Goal: Task Accomplishment & Management: Use online tool/utility

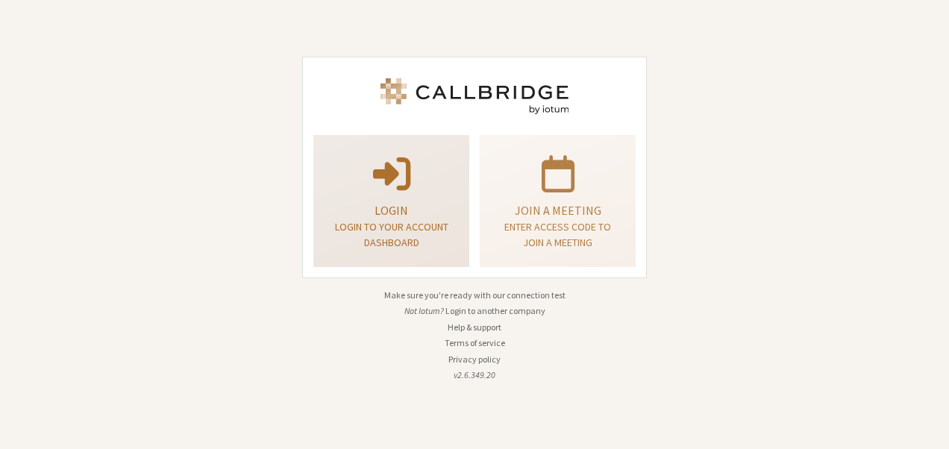
click at [448, 170] on p at bounding box center [391, 172] width 119 height 42
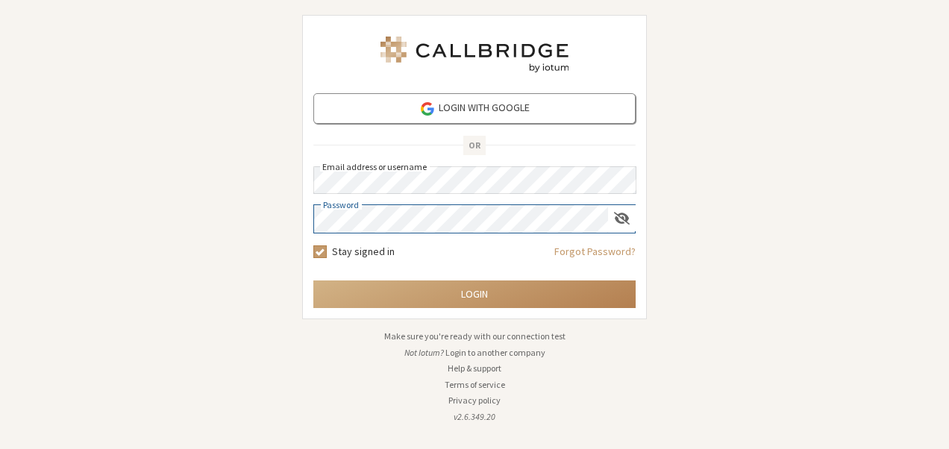
click at [313, 281] on button "Login" at bounding box center [474, 295] width 322 height 28
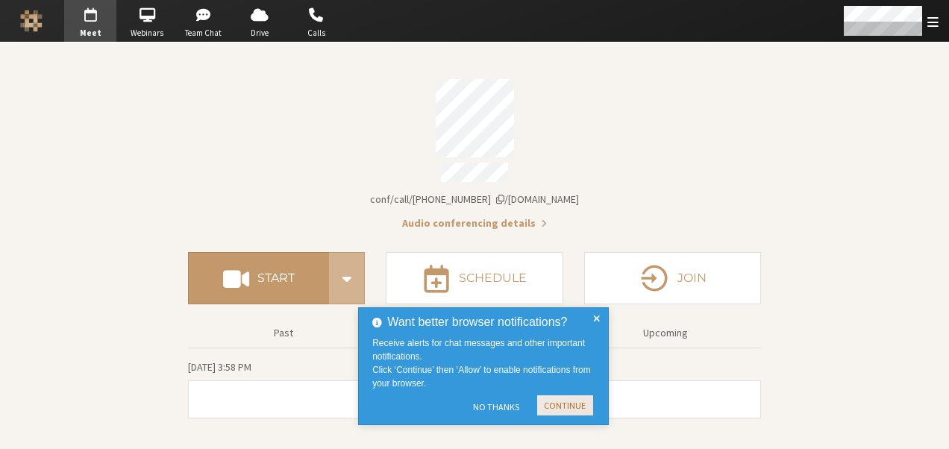
click at [550, 410] on button "Continue" at bounding box center [565, 405] width 56 height 20
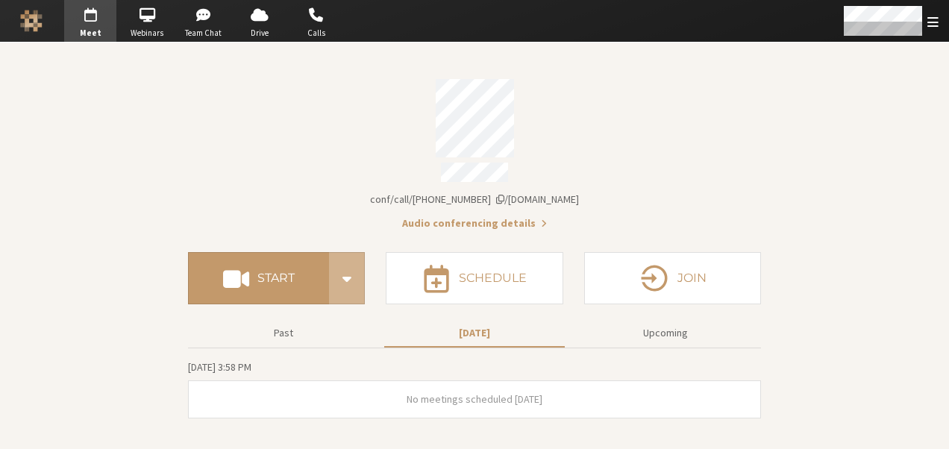
click at [119, 218] on section "Meeting link [DOMAIN_NAME]/conf/call/9168685 Audio conferencing details Start S…" at bounding box center [474, 246] width 949 height 407
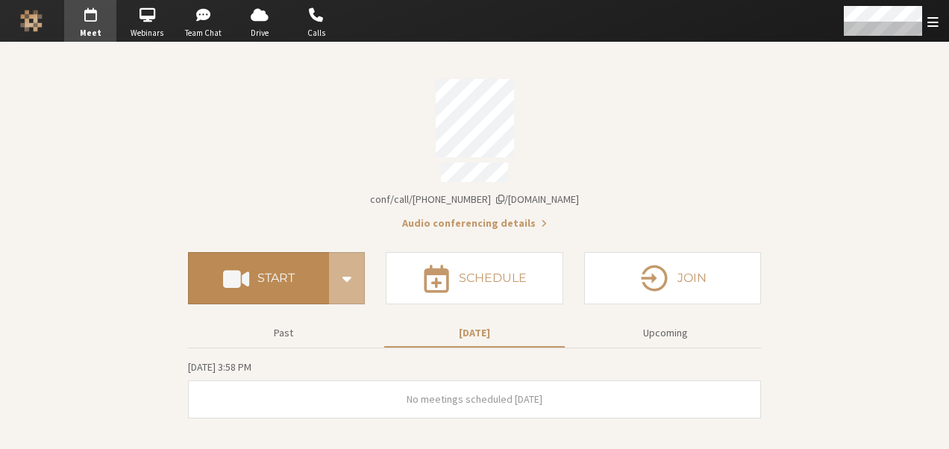
click at [285, 279] on button "Start" at bounding box center [258, 278] width 141 height 52
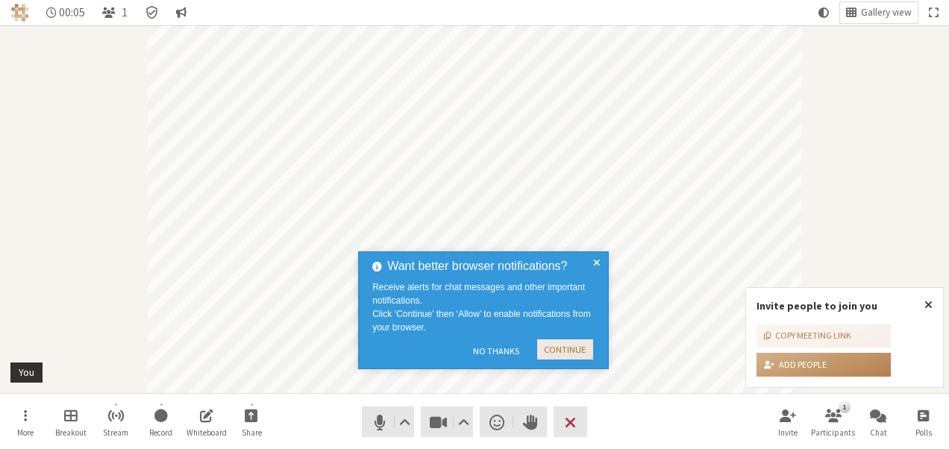
click at [557, 344] on button "Continue" at bounding box center [565, 349] width 56 height 20
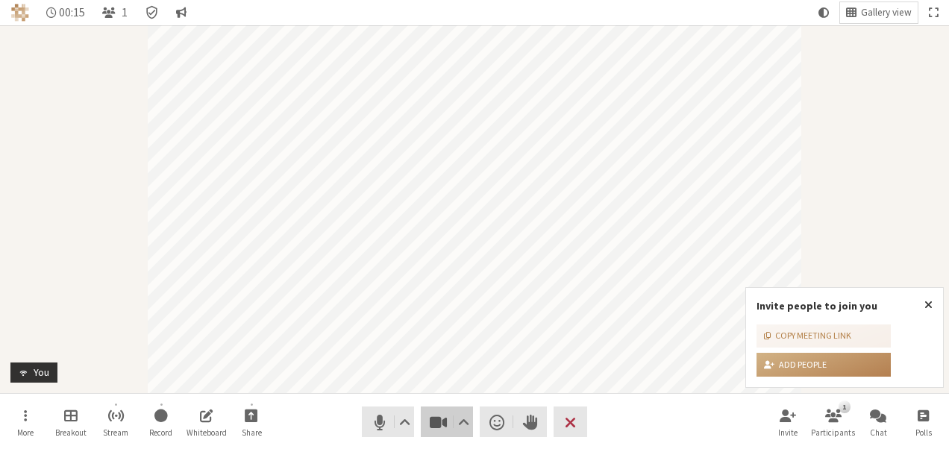
click at [427, 421] on button "Video" at bounding box center [447, 422] width 52 height 31
click at [434, 418] on span "Stop video (Alt+V)" at bounding box center [438, 422] width 21 height 21
click at [434, 418] on span "Start video (Alt+V)" at bounding box center [438, 422] width 21 height 21
click at [434, 418] on span "Stop video (Alt+V)" at bounding box center [438, 422] width 21 height 21
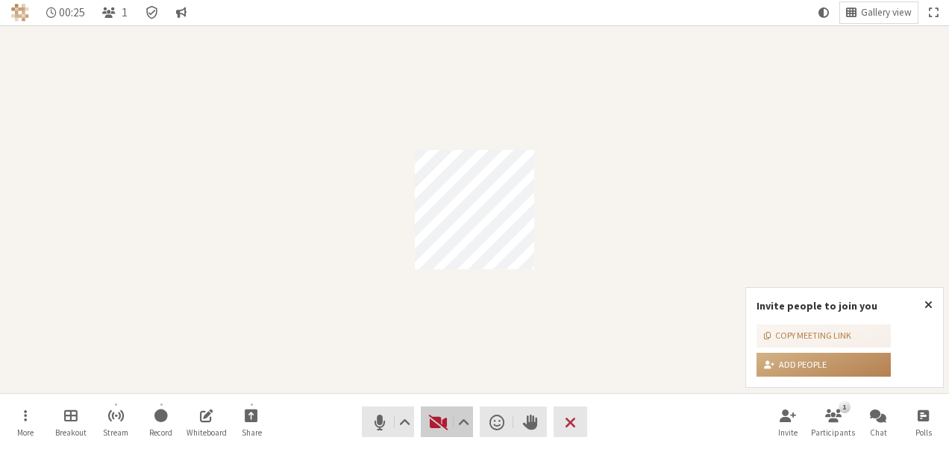
click at [434, 418] on span "Start video (Alt+V)" at bounding box center [438, 422] width 21 height 21
click at [564, 419] on button "Leave" at bounding box center [571, 422] width 34 height 31
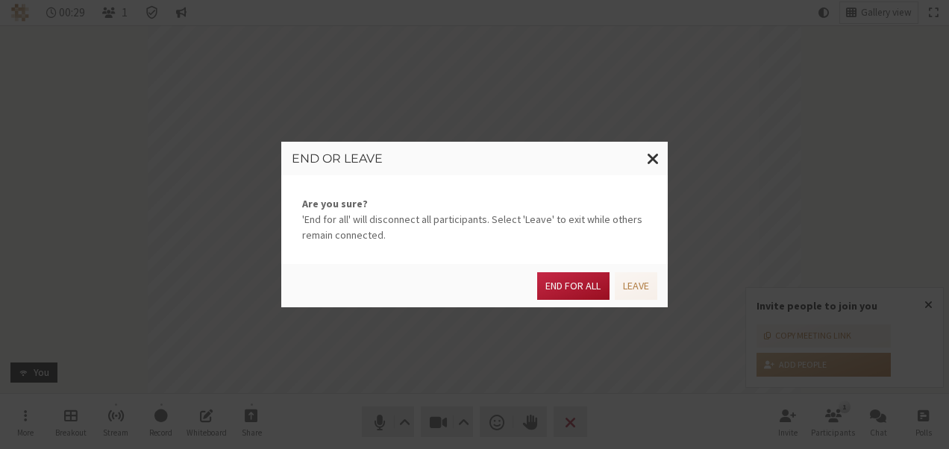
click at [580, 295] on button "End for all" at bounding box center [573, 286] width 72 height 28
